Goal: Transaction & Acquisition: Purchase product/service

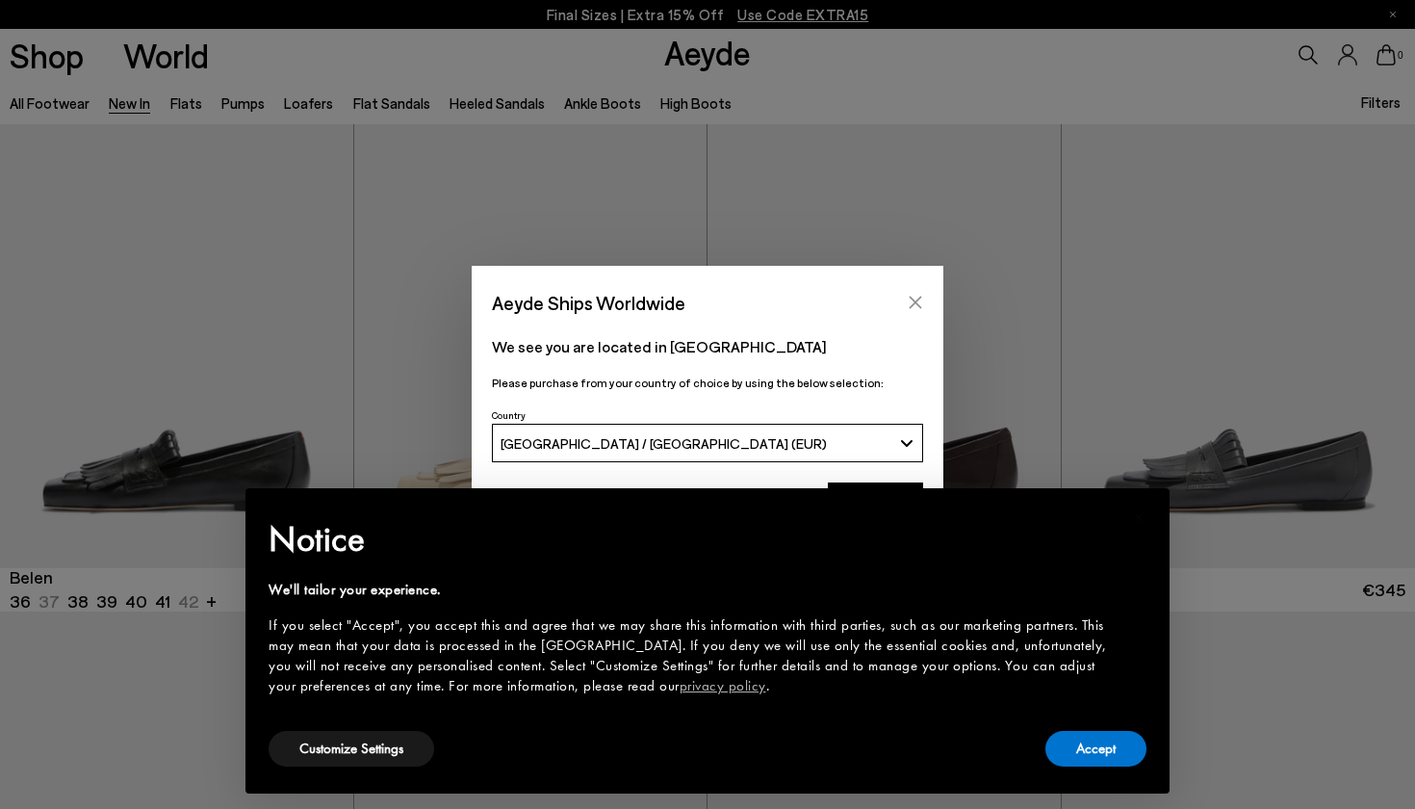
click at [904, 294] on button "Close" at bounding box center [915, 302] width 29 height 29
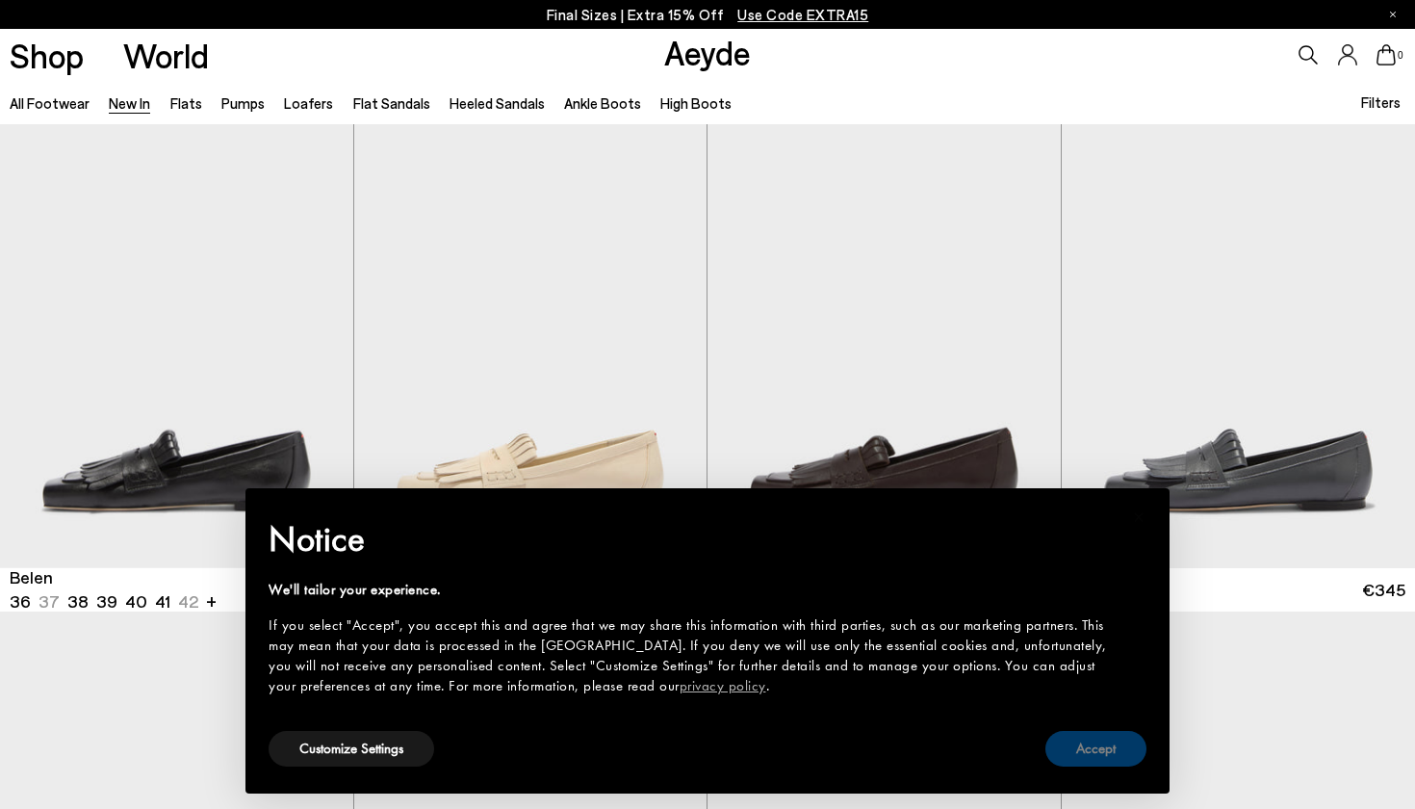
click at [1085, 739] on button "Accept" at bounding box center [1095, 749] width 101 height 36
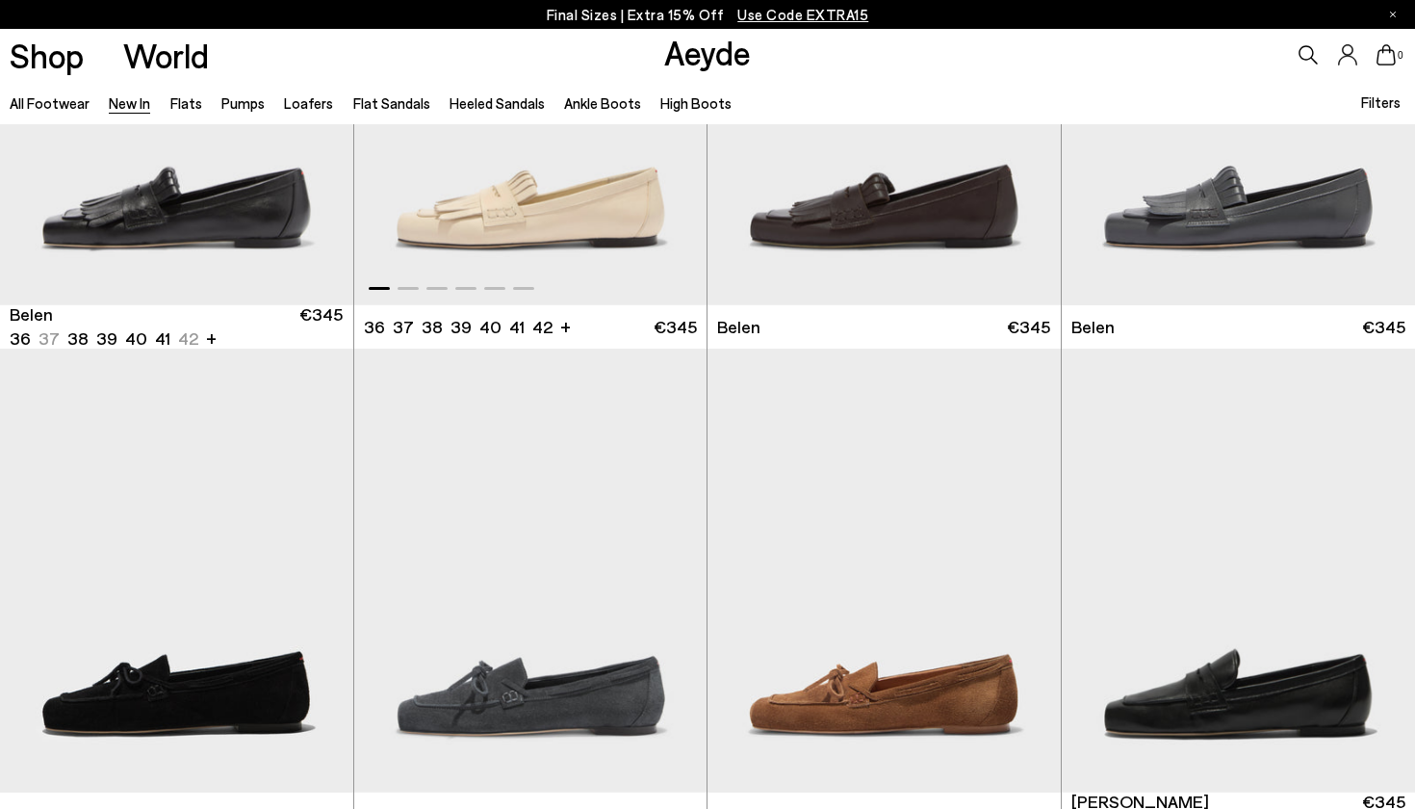
scroll to position [165, 0]
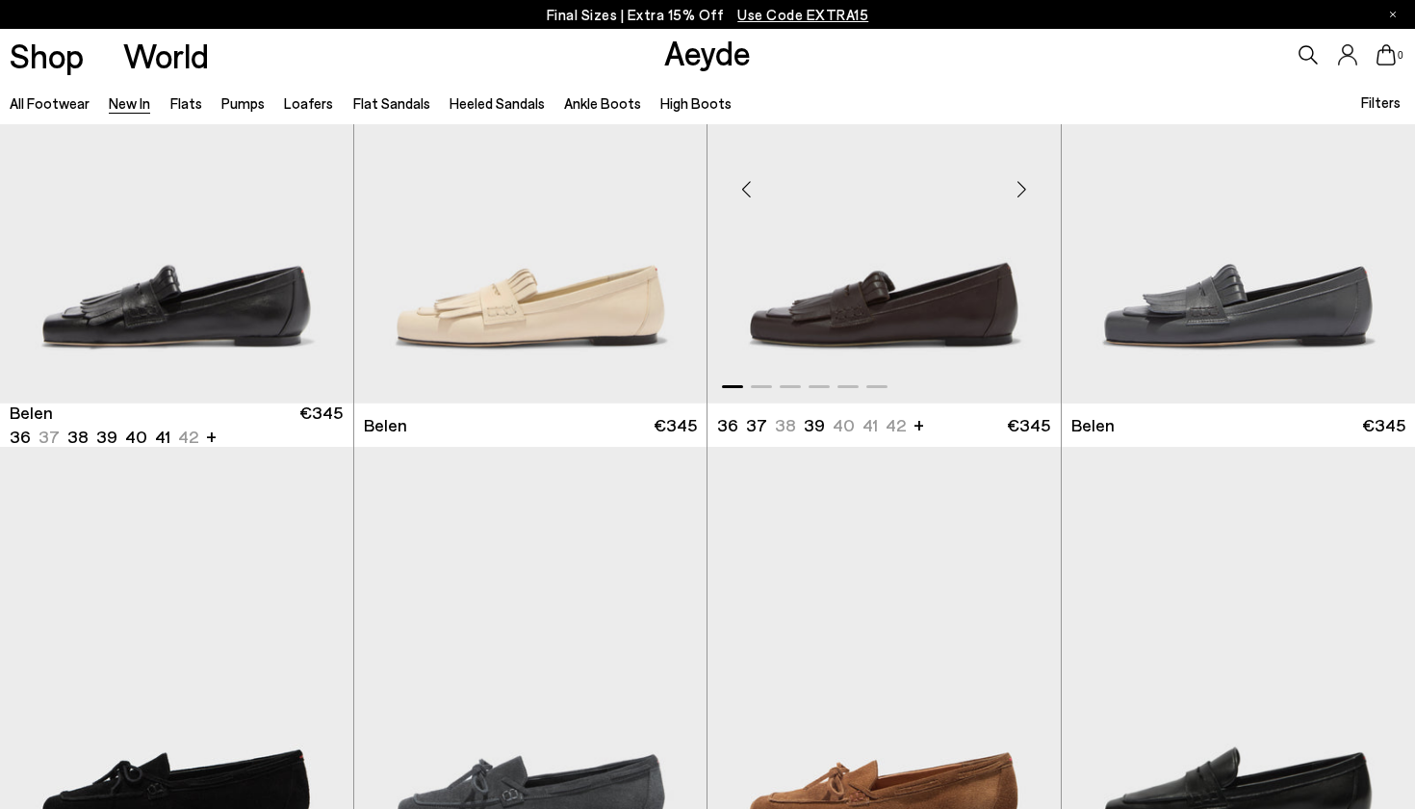
click at [1024, 183] on div "Next slide" at bounding box center [1022, 189] width 58 height 58
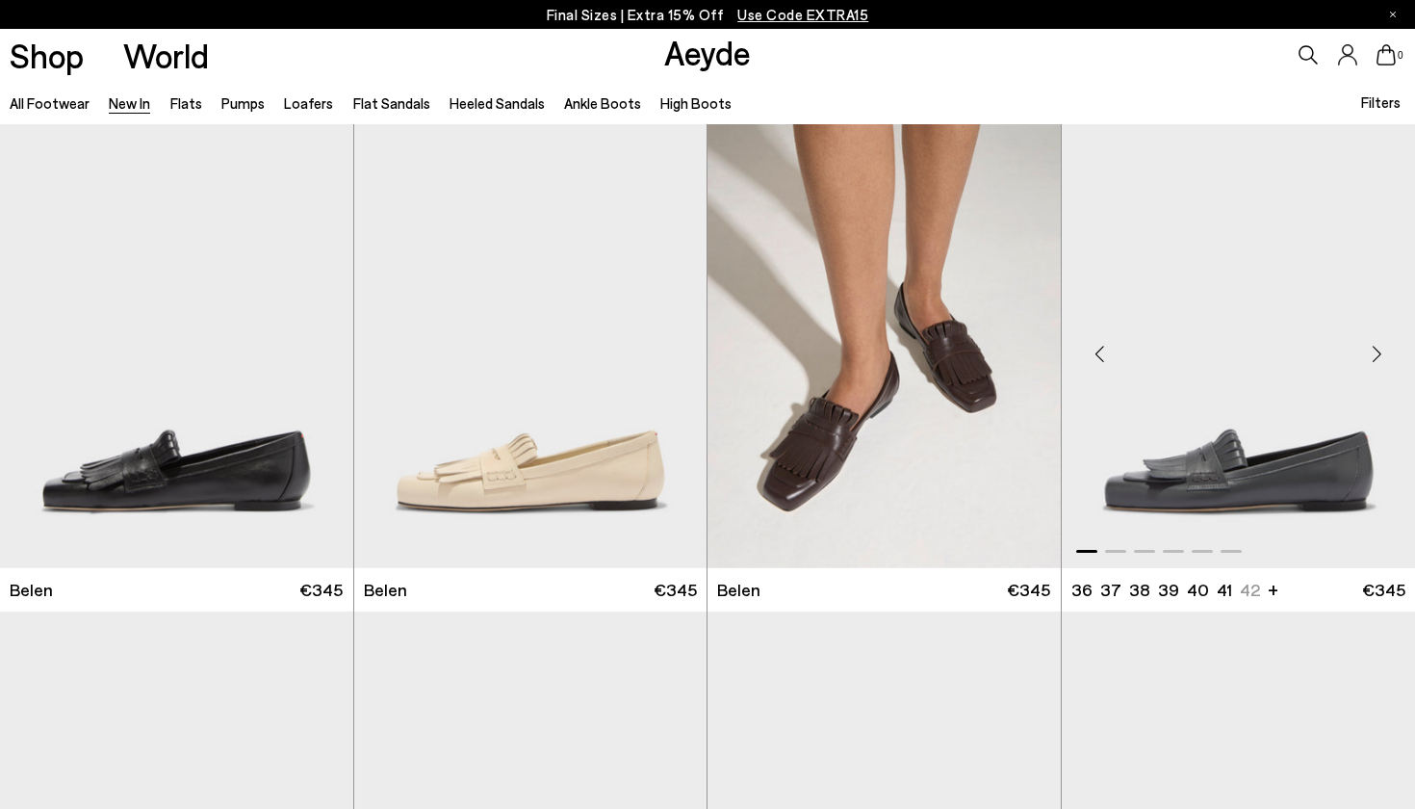
scroll to position [0, 0]
click at [1375, 357] on div "Next slide" at bounding box center [1377, 353] width 58 height 58
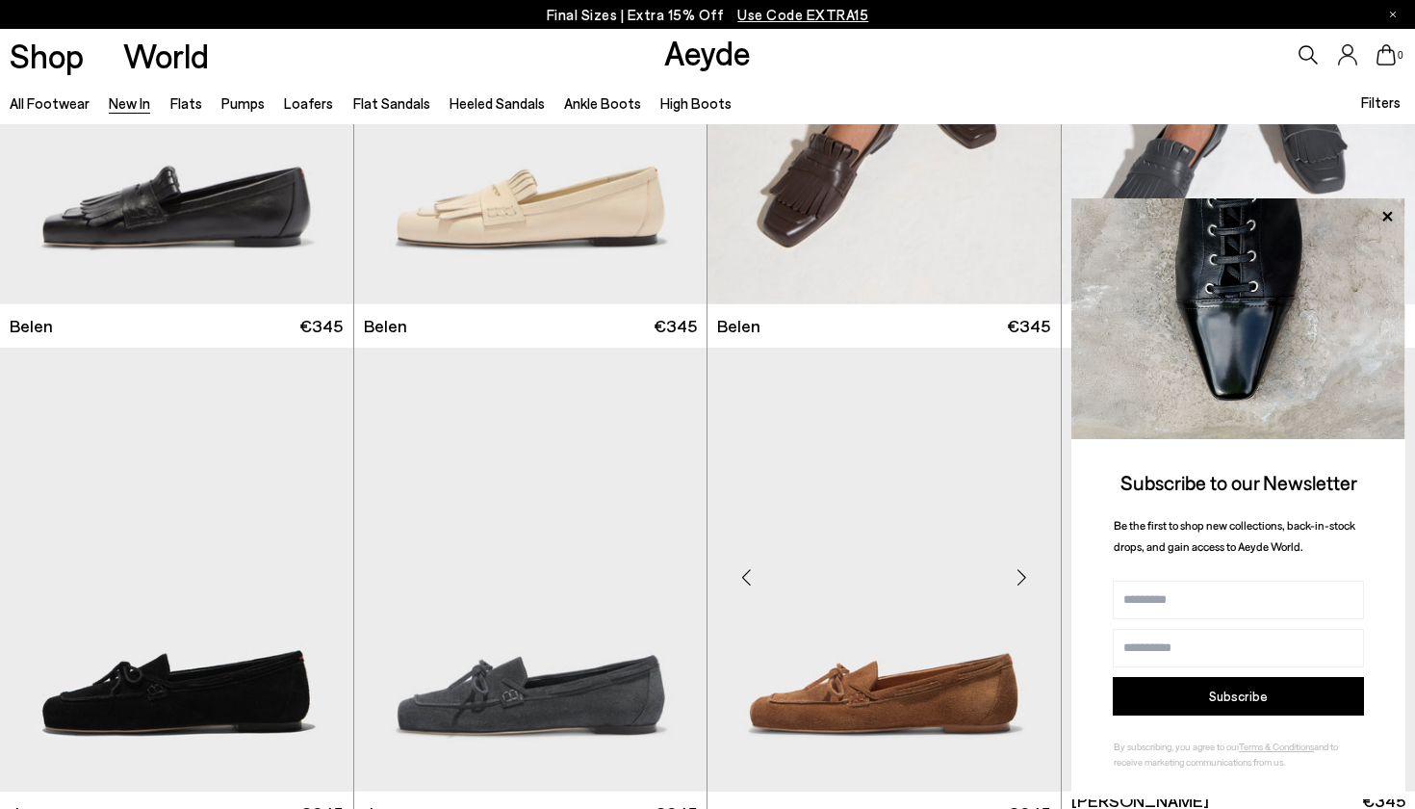
scroll to position [264, 0]
click at [1387, 221] on icon at bounding box center [1387, 216] width 25 height 25
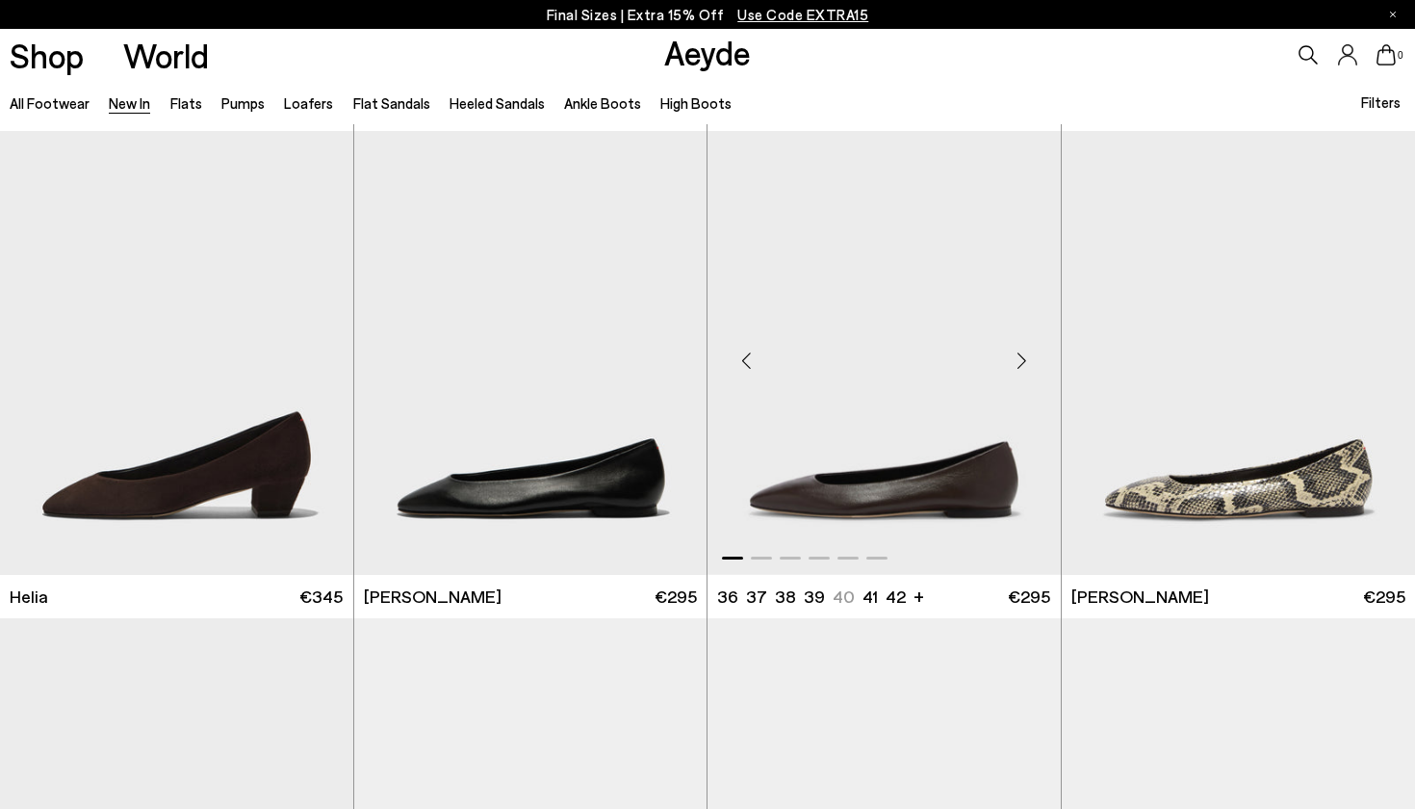
scroll to position [1942, 0]
click at [1018, 367] on div "Next slide" at bounding box center [1022, 360] width 58 height 58
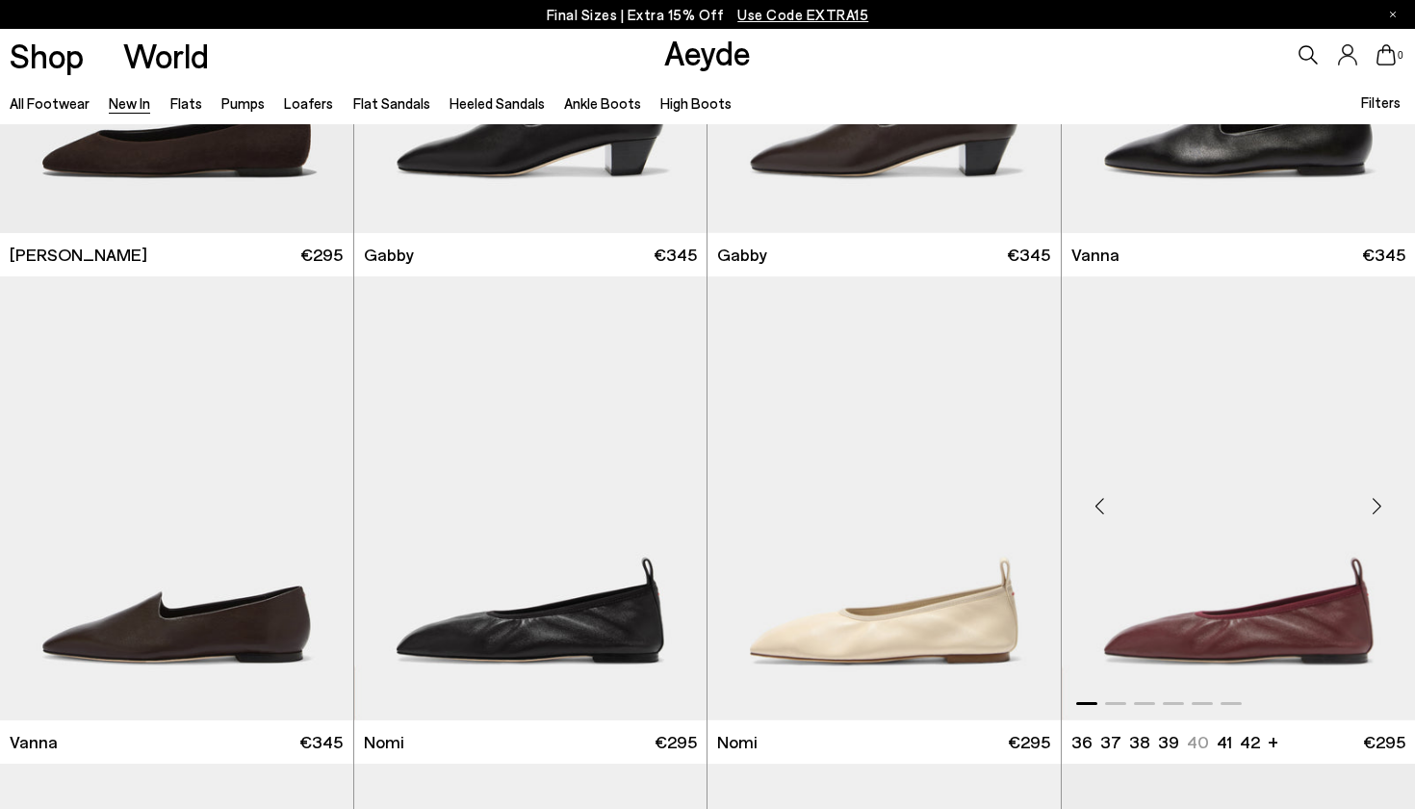
scroll to position [2771, 0]
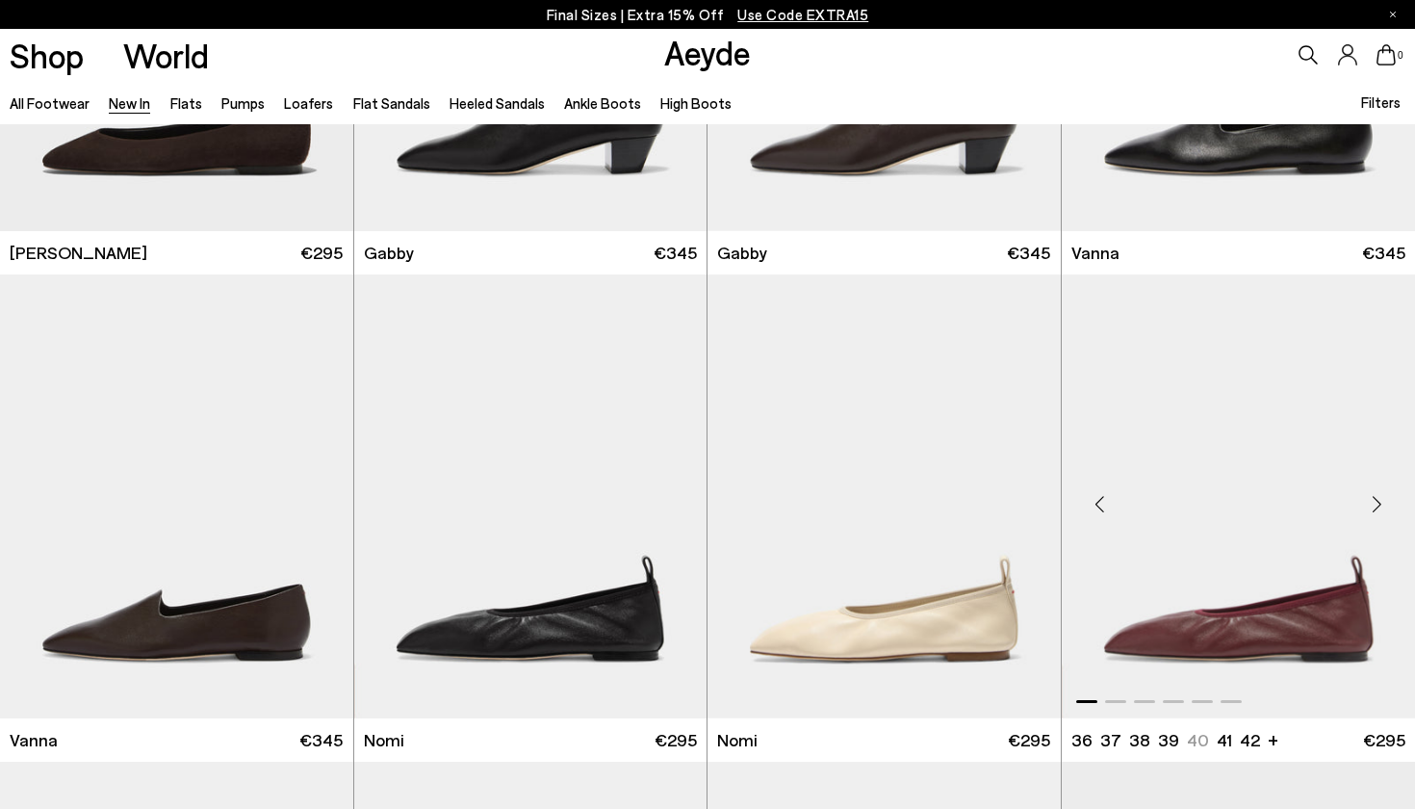
click at [1378, 501] on div "Next slide" at bounding box center [1377, 504] width 58 height 58
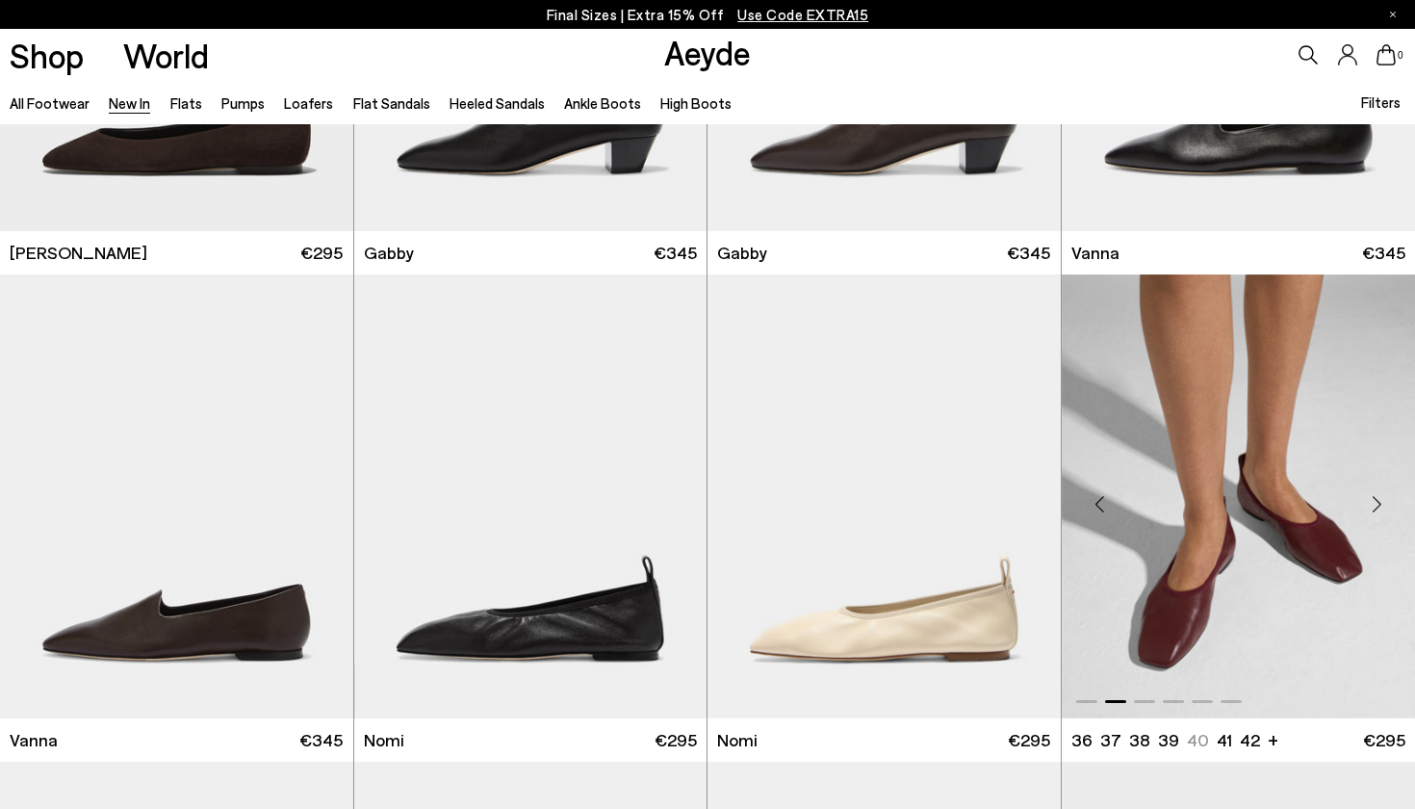
click at [1378, 501] on div "Next slide" at bounding box center [1377, 504] width 58 height 58
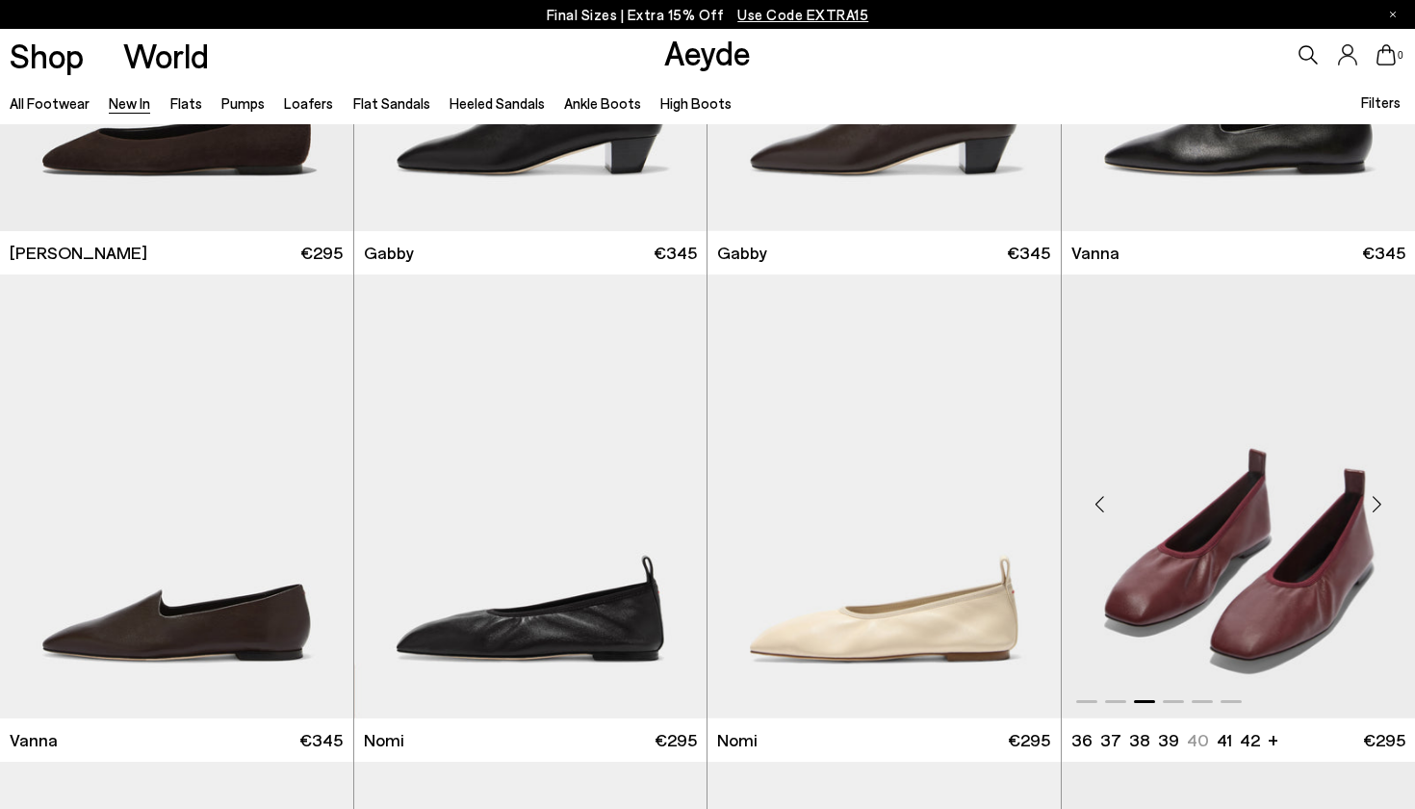
click at [1319, 584] on img "3 / 6" at bounding box center [1239, 496] width 354 height 444
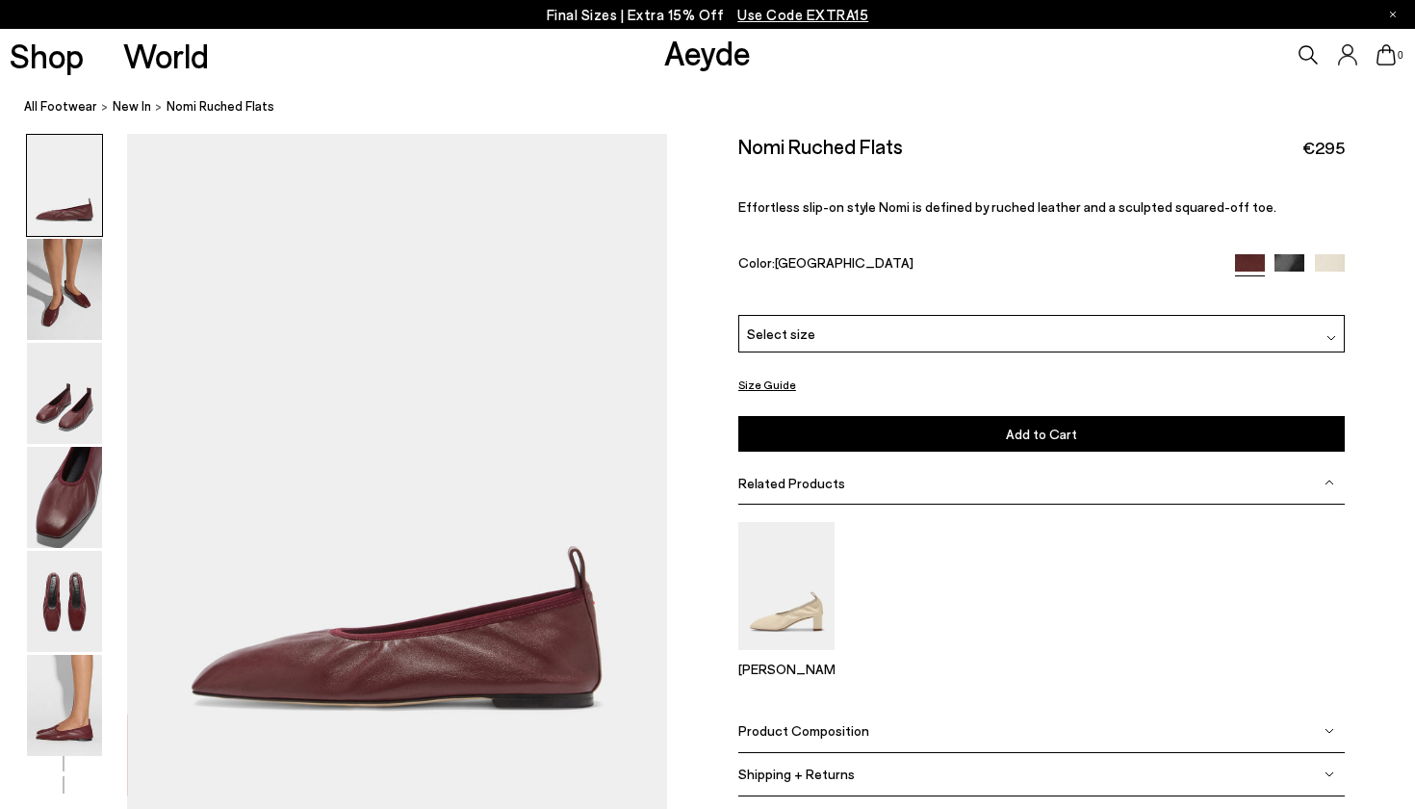
click at [1119, 316] on div "Select size" at bounding box center [1041, 335] width 606 height 38
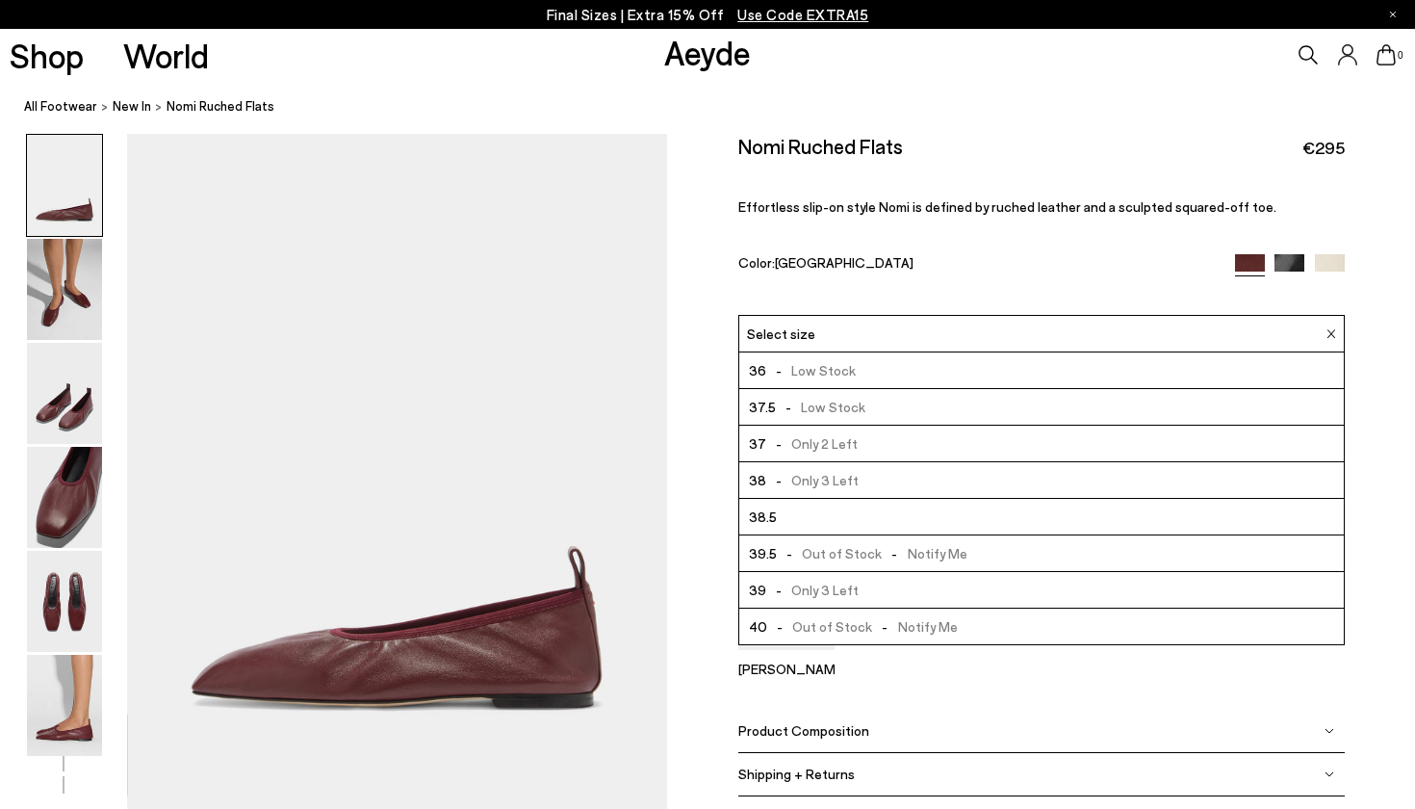
click at [1003, 573] on li "39 - Only 3 Left" at bounding box center [1041, 591] width 605 height 37
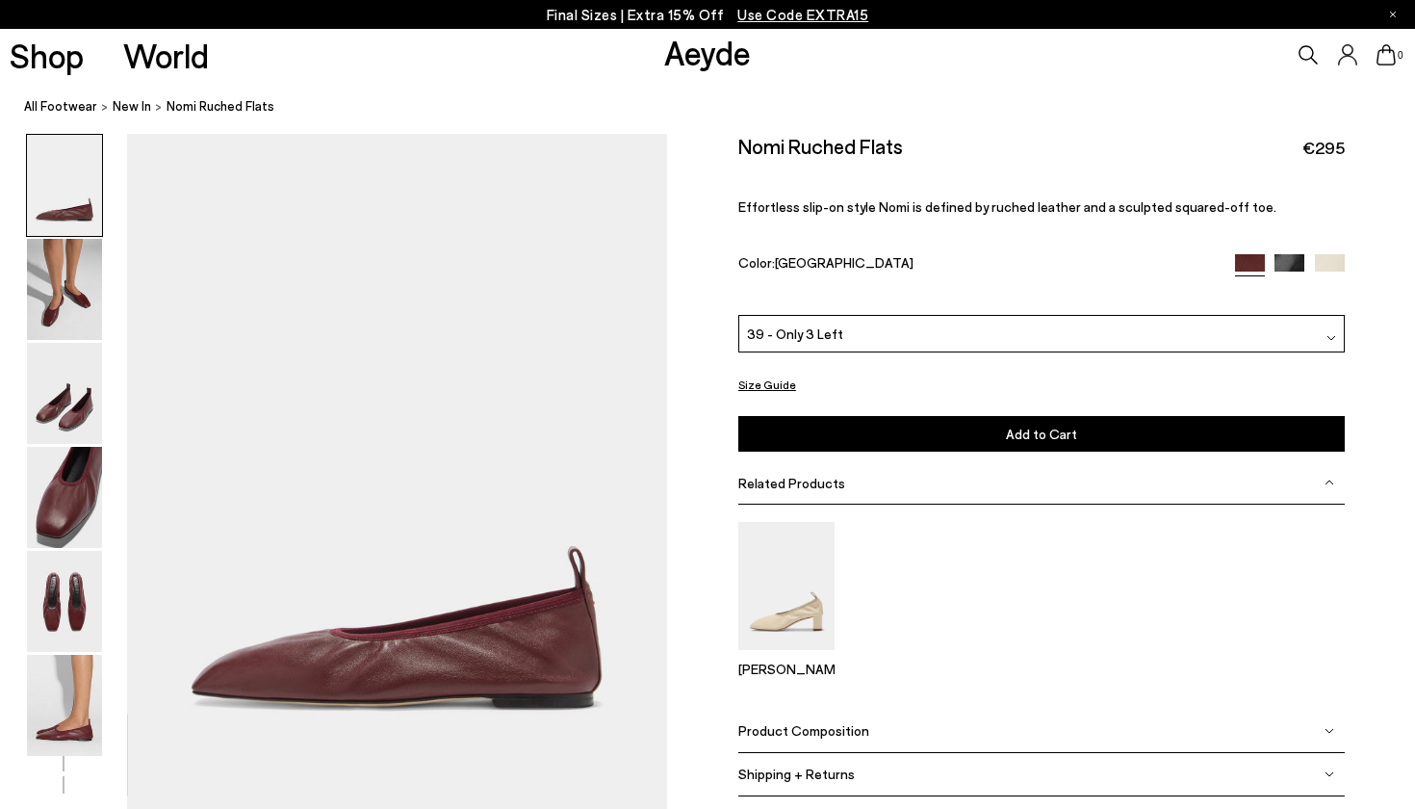
click at [951, 416] on button "Add to Cart Select a Size First" at bounding box center [1041, 434] width 606 height 36
